Goal: Transaction & Acquisition: Purchase product/service

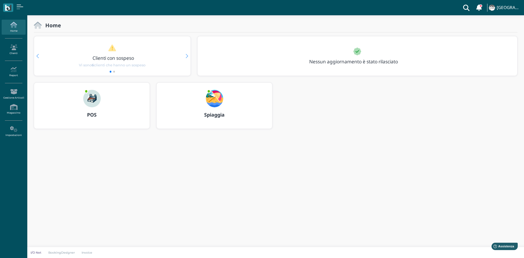
click at [107, 115] on h3 "POS" at bounding box center [92, 114] width 106 height 5
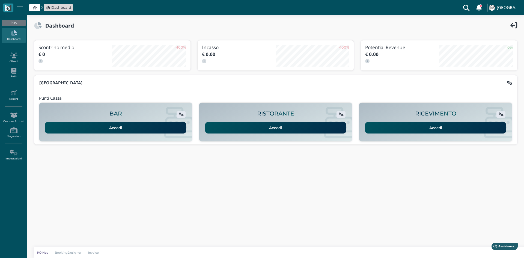
click at [434, 121] on div "Accedi" at bounding box center [435, 125] width 143 height 15
click at [433, 124] on link "Accedi" at bounding box center [435, 127] width 141 height 11
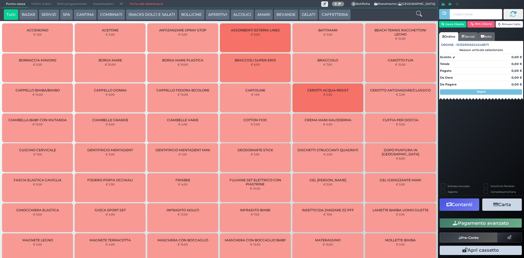
click at [32, 2] on span "Ultimi ordini" at bounding box center [41, 4] width 26 height 8
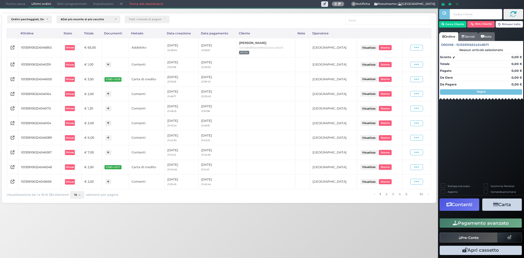
click at [19, 7] on span "Punto cassa" at bounding box center [15, 4] width 25 height 8
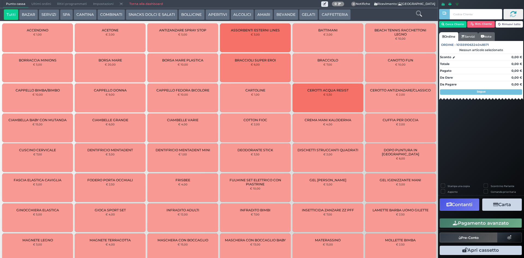
click at [336, 12] on button "CAFFETTERIA" at bounding box center [335, 14] width 32 height 11
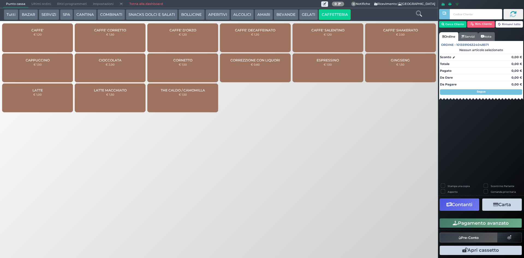
drag, startPoint x: 67, startPoint y: 29, endPoint x: 184, endPoint y: 69, distance: 124.4
click at [65, 29] on div "CAFFE' € 1,20" at bounding box center [37, 37] width 71 height 29
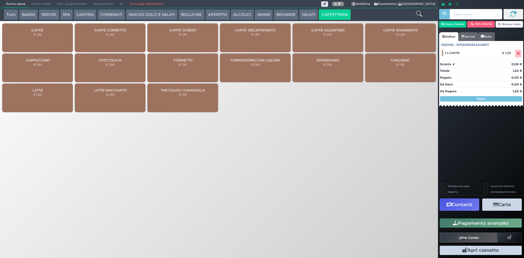
click at [476, 226] on button "Pagamento avanzato" at bounding box center [480, 222] width 82 height 9
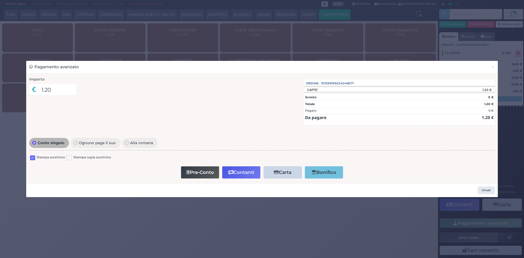
click at [32, 157] on label at bounding box center [32, 157] width 5 height 5
click at [0, 0] on input "checkbox" at bounding box center [0, 0] width 0 height 0
click at [247, 170] on button "Contanti" at bounding box center [241, 172] width 38 height 12
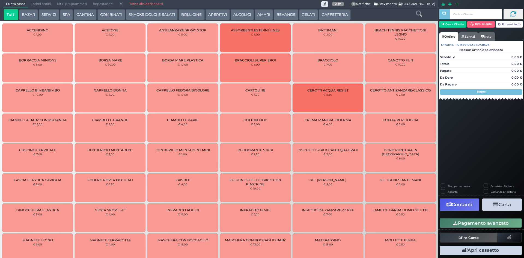
click at [33, 6] on span "Ultimi ordini" at bounding box center [41, 4] width 26 height 8
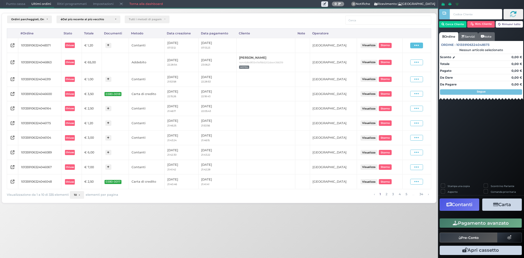
click at [415, 47] on icon at bounding box center [416, 45] width 5 height 5
click at [410, 61] on span "Ristampa Pre-Conto" at bounding box center [404, 60] width 22 height 9
